Goal: Navigation & Orientation: Find specific page/section

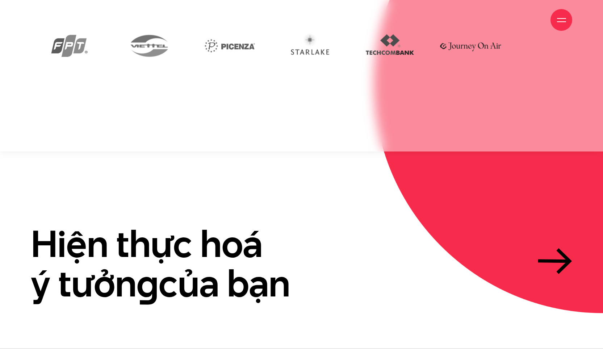
scroll to position [2230, 0]
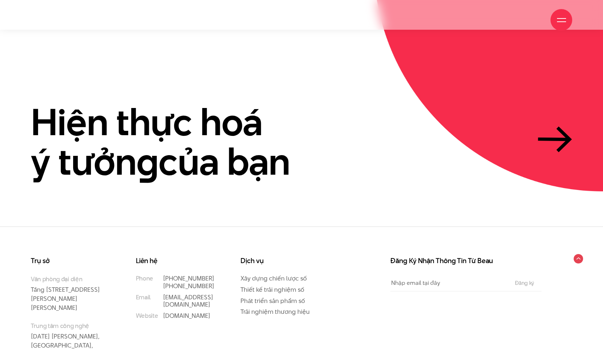
click at [430, 275] on input "Email" at bounding box center [448, 283] width 117 height 16
click at [354, 257] on div "Trụ sở Văn phòng đại diện Tầng 5, 33 Giang Văn Minh, Kim Mã, Ba Đình, Hà Nội Tr…" at bounding box center [292, 317] width 540 height 120
drag, startPoint x: 206, startPoint y: 255, endPoint x: 144, endPoint y: 256, distance: 61.6
click at [144, 293] on li "Email info@beau.vn" at bounding box center [174, 300] width 76 height 15
click at [164, 288] on div "Liên hệ Phone (+84) 97 531 9889 (+84) 86 929 1771 Email info@beau.vn Website be…" at bounding box center [179, 317] width 105 height 120
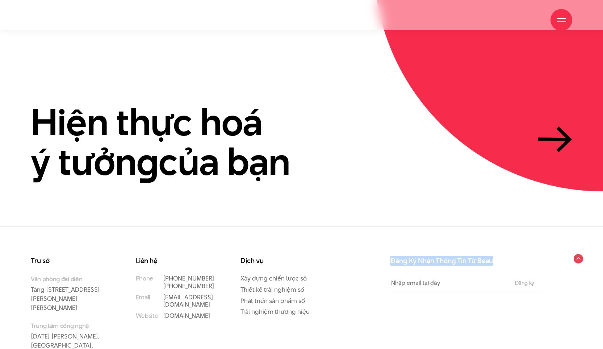
drag, startPoint x: 460, startPoint y: 218, endPoint x: 374, endPoint y: 215, distance: 85.5
click at [374, 257] on div "Trụ sở Văn phòng đại diện Tầng 5, 33 Giang Văn Minh, Kim Mã, Ba Đình, Hà Nội Tr…" at bounding box center [292, 317] width 540 height 120
copy div "Đăng Ký Nhận Thông Tin Từ Beau"
click at [443, 270] on div "Đăng Ký Nhận Thông Tin Từ Beau Email The subscriber's email address. Đăng ký" at bounding box center [471, 317] width 180 height 120
click at [559, 19] on div at bounding box center [561, 20] width 9 height 9
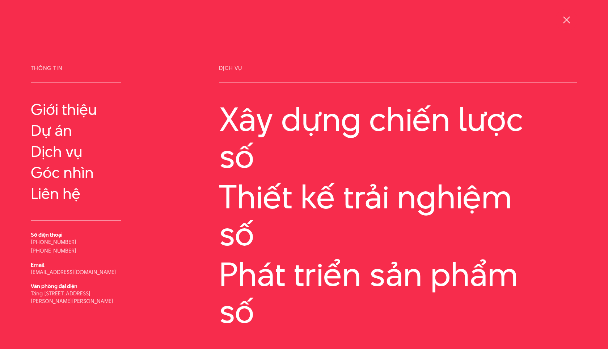
click at [566, 21] on div at bounding box center [566, 20] width 9 height 9
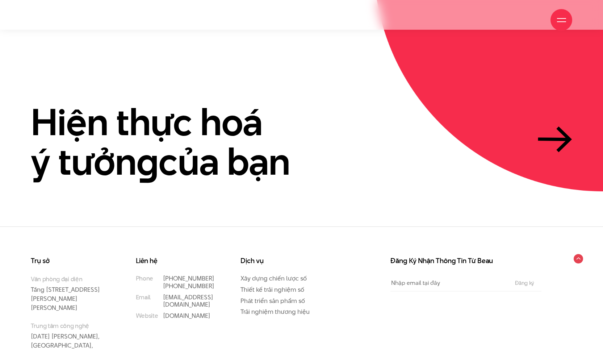
click at [561, 15] on div at bounding box center [561, 20] width 22 height 22
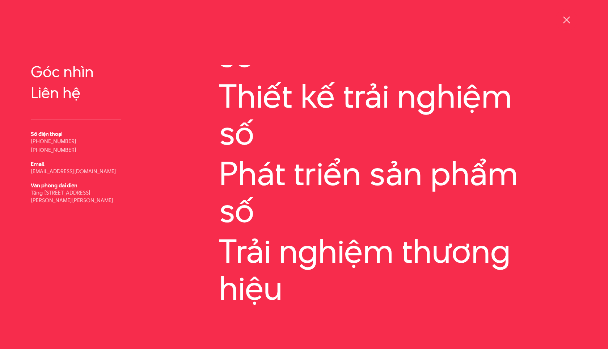
scroll to position [121, 0]
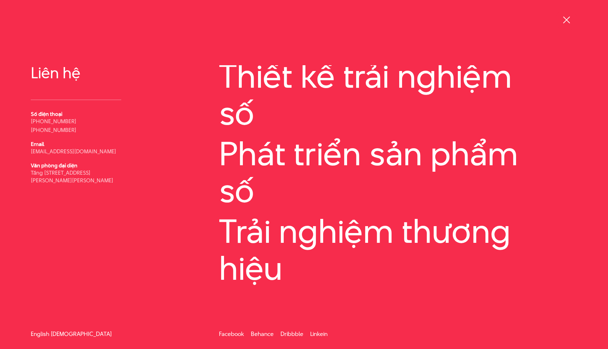
click at [45, 332] on link "English" at bounding box center [40, 333] width 18 height 5
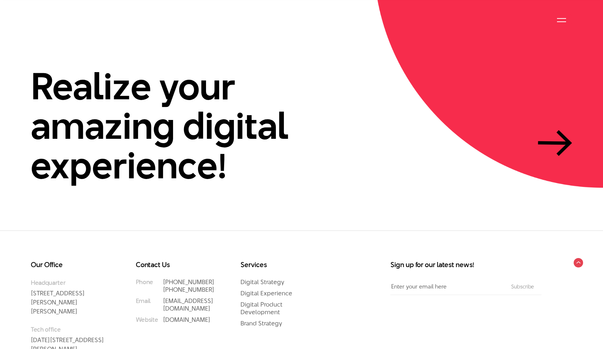
scroll to position [2287, 0]
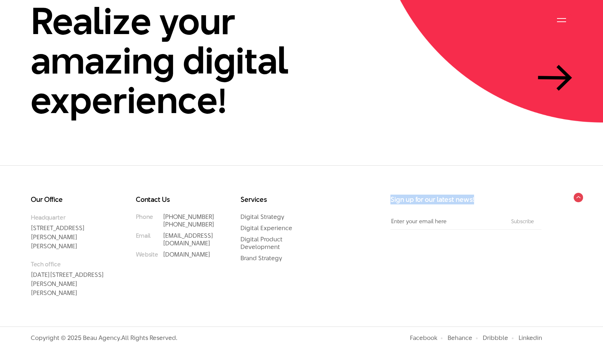
drag, startPoint x: 481, startPoint y: 201, endPoint x: 380, endPoint y: 201, distance: 100.7
click at [380, 201] on div "Our Office Headquarter 33 Giang Van Minh Street, Ba Dinh District, Hanoi, Vietn…" at bounding box center [292, 256] width 540 height 120
copy h3 "Sign up for our latest news!"
click at [325, 217] on div "Services Digital Strategy Digital Experience Digital Product Development Brand …" at bounding box center [283, 229] width 87 height 66
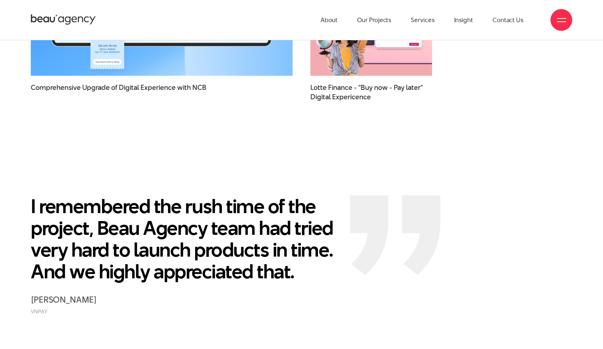
scroll to position [1373, 0]
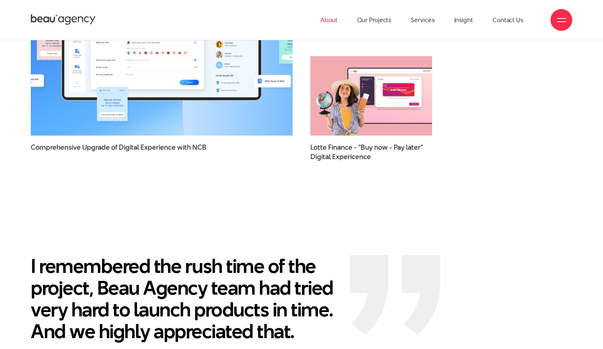
click at [322, 20] on link "About" at bounding box center [329, 20] width 17 height 40
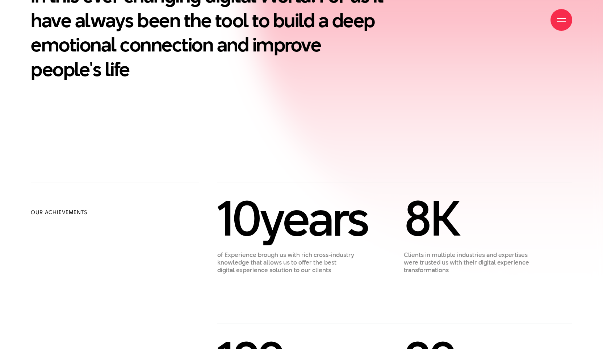
scroll to position [650, 0]
